Goal: Navigation & Orientation: Find specific page/section

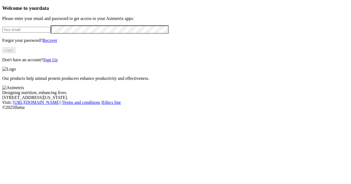
type input "[PERSON_NAME][EMAIL_ADDRESS][DOMAIN_NAME]"
click at [16, 53] on button "Login" at bounding box center [8, 50] width 13 height 6
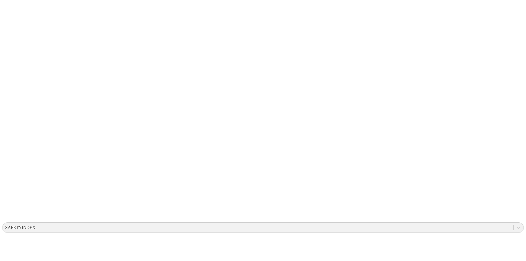
click at [350, 184] on div at bounding box center [519, 228] width 10 height 10
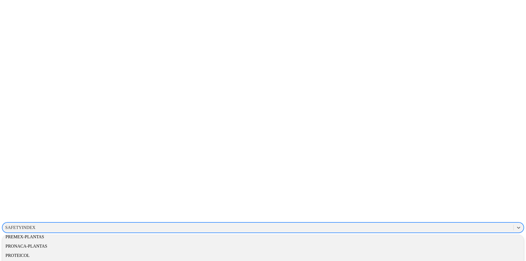
scroll to position [266, 0]
click at [350, 184] on div "PROTEICOL" at bounding box center [262, 255] width 521 height 9
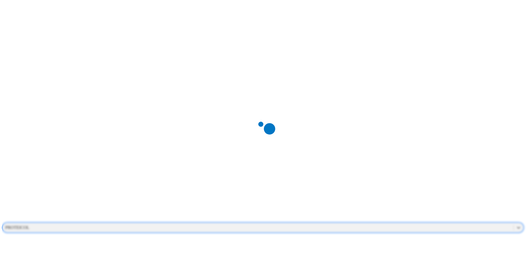
click at [350, 10] on div at bounding box center [265, 130] width 526 height 261
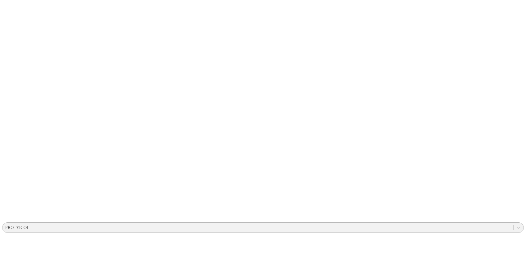
click at [350, 184] on div "PROTEICOL" at bounding box center [257, 227] width 511 height 8
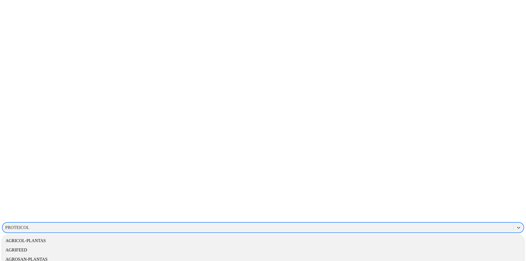
click at [350, 184] on div "AGROSAN-PLANTAS" at bounding box center [262, 259] width 521 height 9
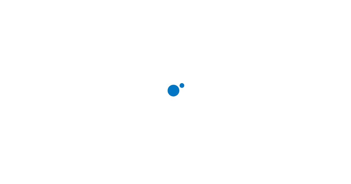
click at [324, 14] on div at bounding box center [177, 92] width 351 height 184
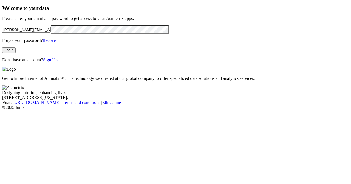
drag, startPoint x: 52, startPoint y: 37, endPoint x: 0, endPoint y: 19, distance: 54.7
click at [2, 19] on div "Welcome to your data Please enter your email and password to get access to your…" at bounding box center [175, 33] width 346 height 57
paste input "premexm\mortega"
click at [2, 41] on div "Welcome to your data Please enter your email and password to get access to your…" at bounding box center [175, 33] width 346 height 57
click at [136, 62] on div "Welcome to your data Please enter your email and password to get access to your…" at bounding box center [175, 33] width 346 height 57
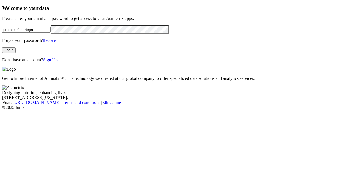
click at [16, 53] on button "Login" at bounding box center [8, 50] width 13 height 6
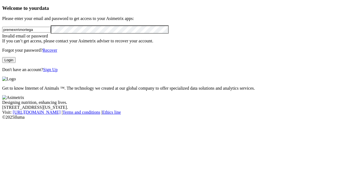
drag, startPoint x: 33, startPoint y: 38, endPoint x: 0, endPoint y: 38, distance: 33.4
click at [2, 38] on div "Welcome to your data Please enter your email and password to get access to your…" at bounding box center [175, 38] width 346 height 67
click at [16, 63] on button "Login" at bounding box center [8, 60] width 13 height 6
click at [34, 33] on form "mortega" at bounding box center [175, 29] width 346 height 8
click at [51, 33] on input "mortega" at bounding box center [26, 30] width 48 height 6
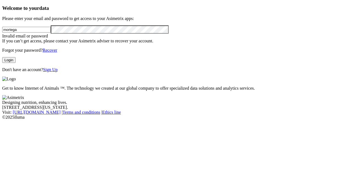
type input "mortega@premexcorp.com"
click at [16, 63] on button "Login" at bounding box center [8, 60] width 13 height 6
